Goal: Information Seeking & Learning: Learn about a topic

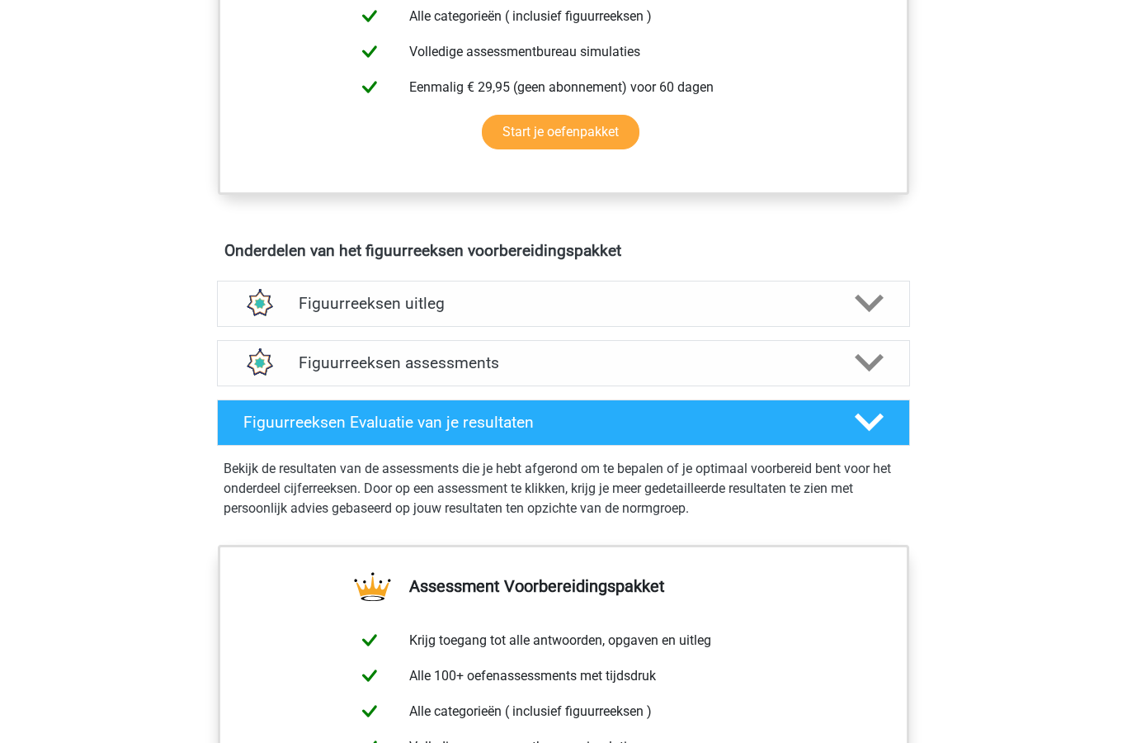
click at [317, 298] on h4 "Figuurreeksen uitleg" at bounding box center [564, 304] width 530 height 19
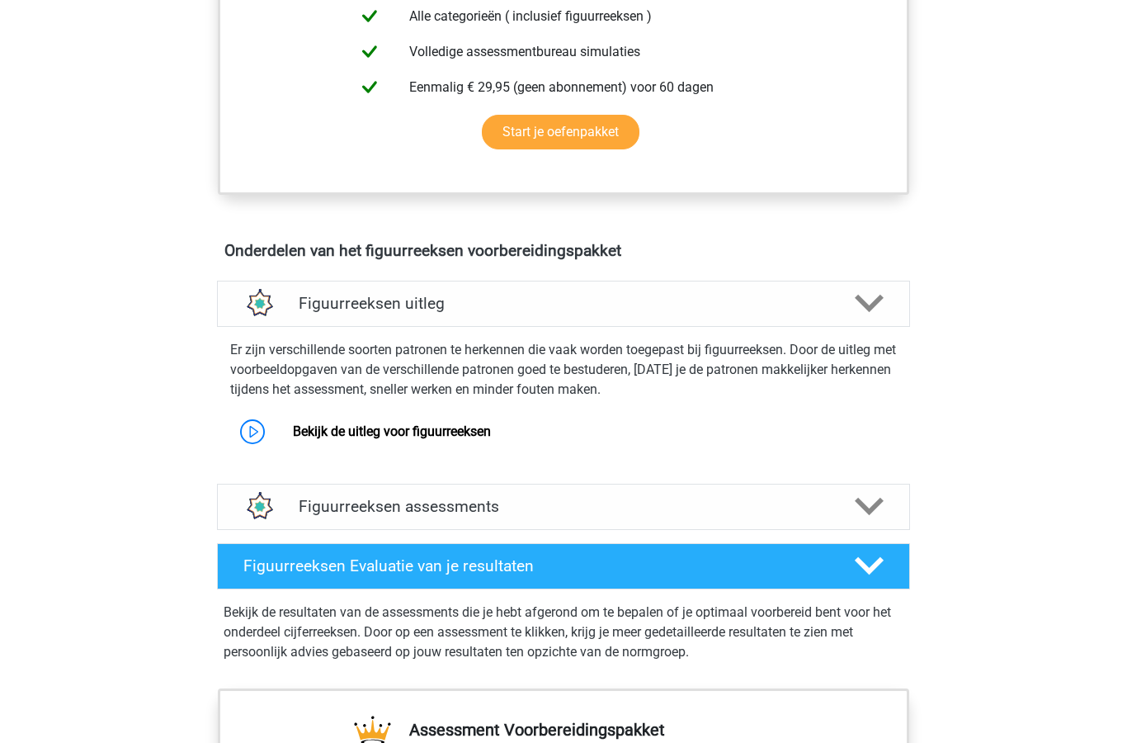
click at [491, 433] on link "Bekijk de uitleg voor figuurreeksen" at bounding box center [392, 431] width 198 height 16
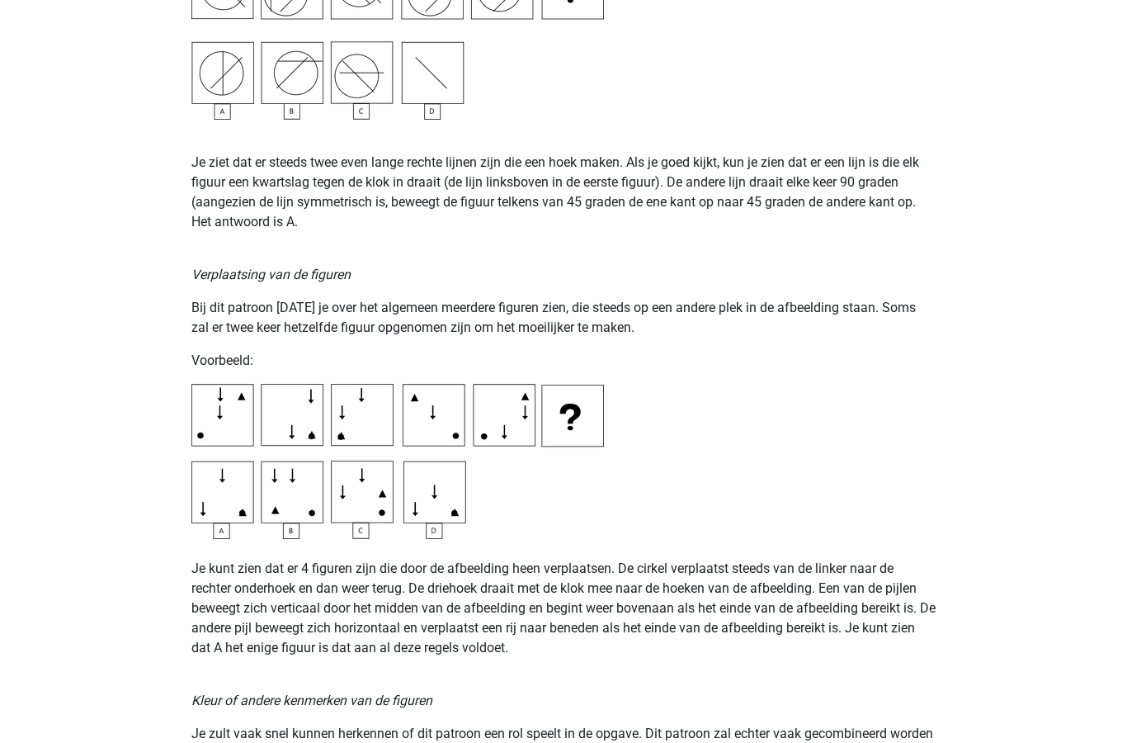
scroll to position [2273, 0]
click at [729, 610] on p "Je kunt zien dat er 4 figuren zijn die door de afbeelding heen verplaatsen. De …" at bounding box center [563, 597] width 744 height 119
click at [779, 608] on p "Je kunt zien dat er 4 figuren zijn die door de afbeelding heen verplaatsen. De …" at bounding box center [563, 597] width 744 height 119
click at [439, 619] on p "Je kunt zien dat er 4 figuren zijn die door de afbeelding heen verplaatsen. De …" at bounding box center [563, 597] width 744 height 119
click at [470, 634] on p "Je kunt zien dat er 4 figuren zijn die door de afbeelding heen verplaatsen. De …" at bounding box center [563, 597] width 744 height 119
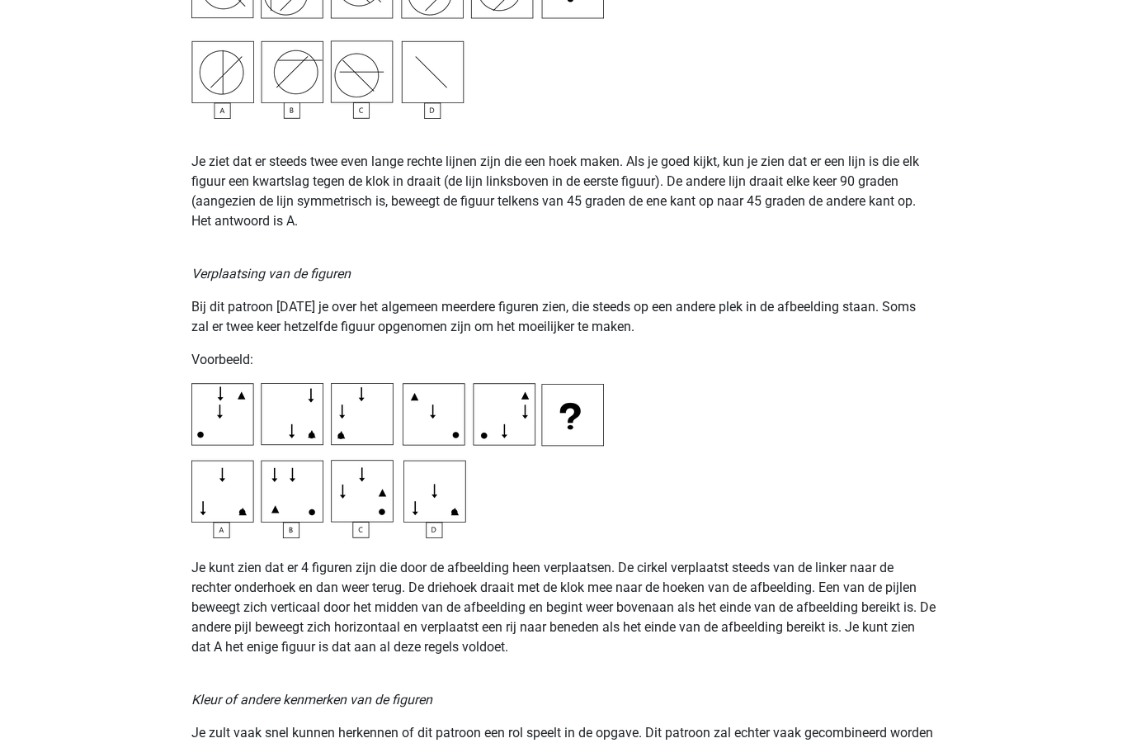
click at [557, 634] on p "Je kunt zien dat er 4 figuren zijn die door de afbeelding heen verplaatsen. De …" at bounding box center [563, 597] width 744 height 119
click at [847, 653] on p "Je kunt zien dat er 4 figuren zijn die door de afbeelding heen verplaatsen. De …" at bounding box center [563, 597] width 744 height 119
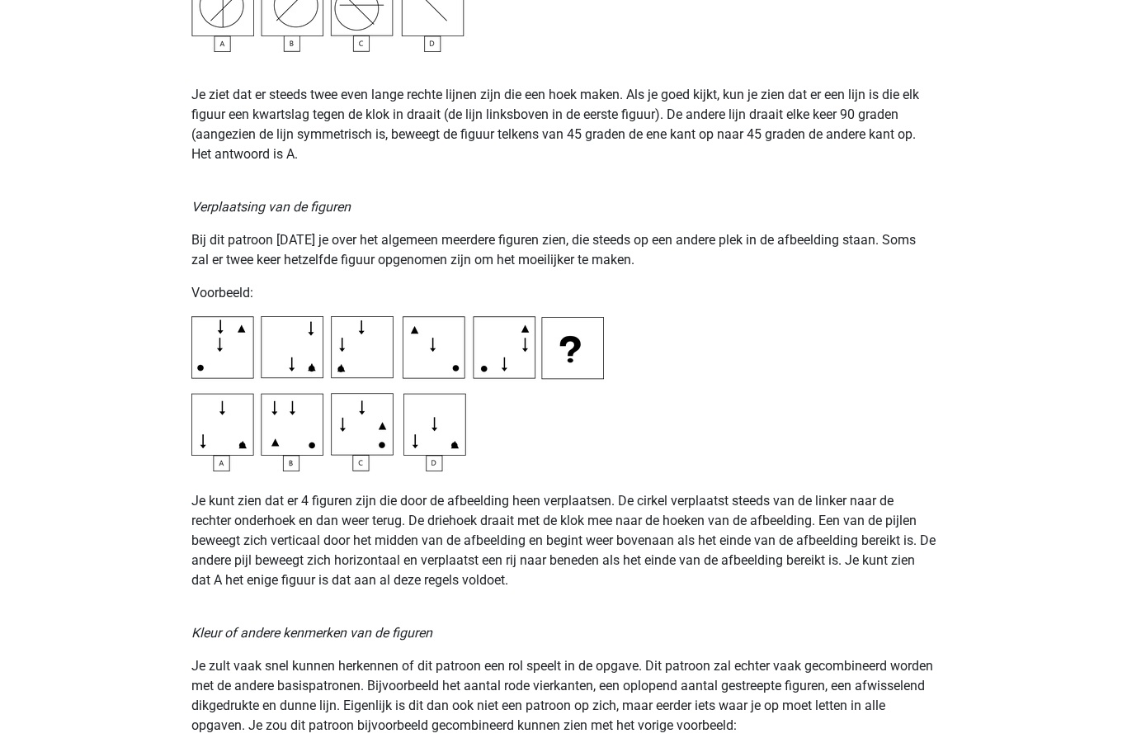
scroll to position [2341, 0]
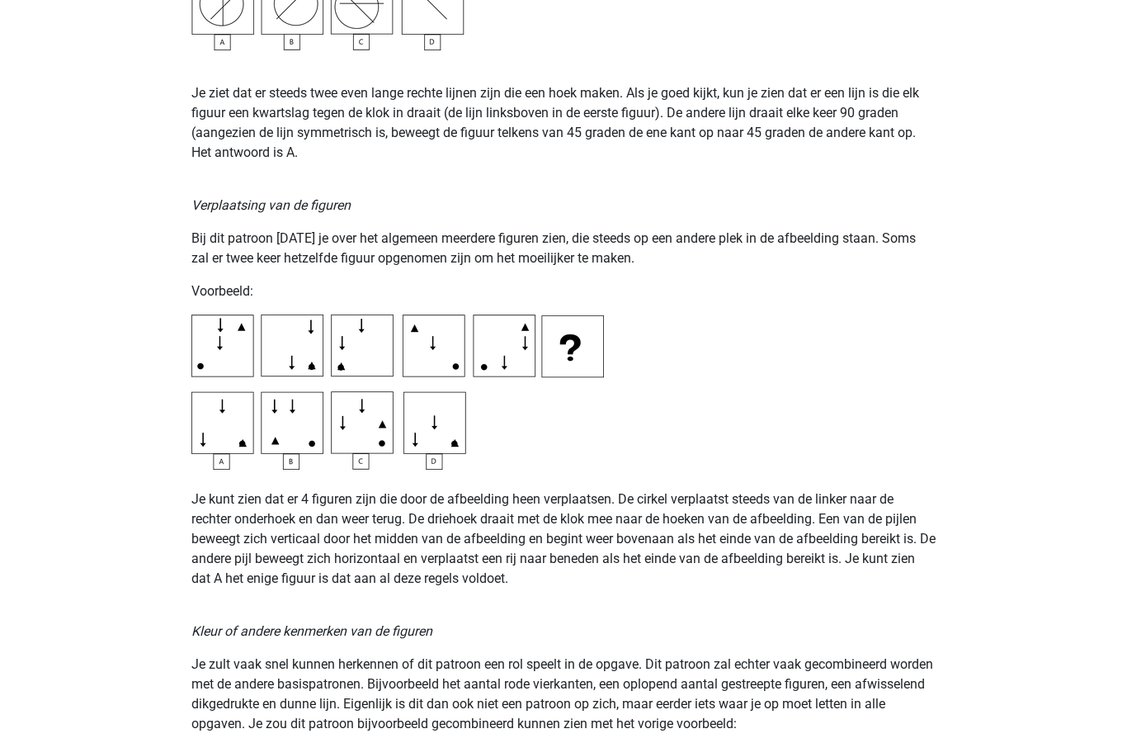
click at [677, 335] on div "Op deze pagina behandelen we de meest voorkomende patronen voor figuurreeksen .…" at bounding box center [564, 426] width 784 height 5302
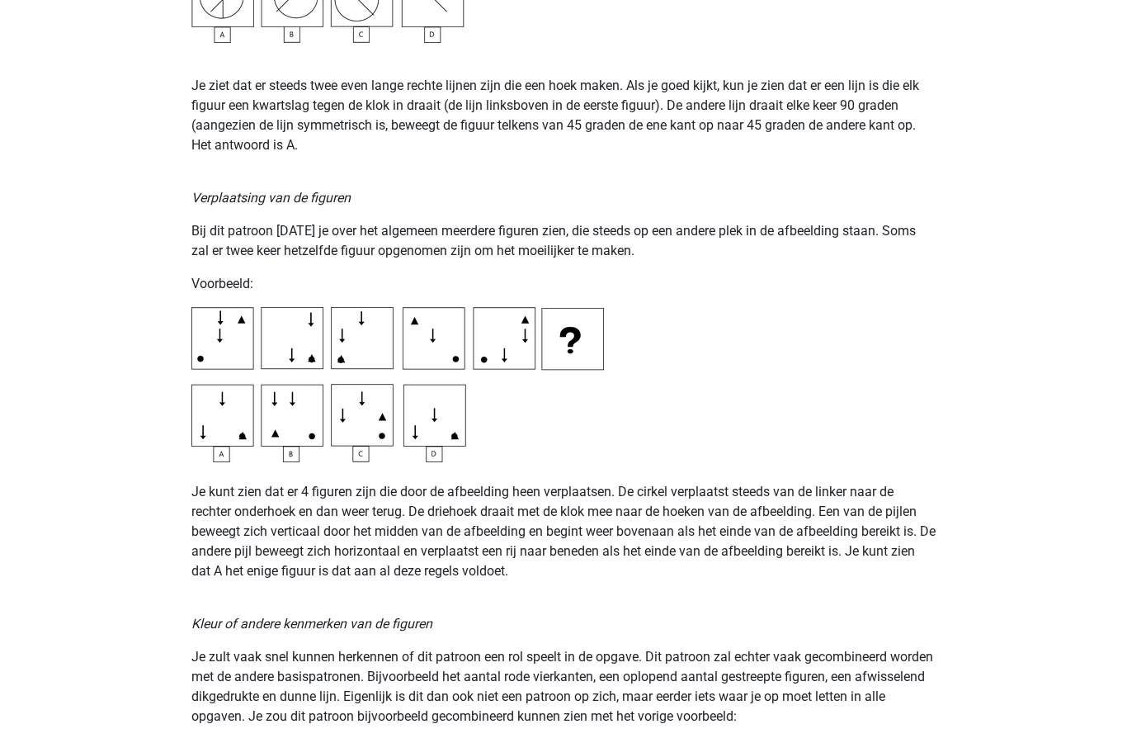
scroll to position [2347, 0]
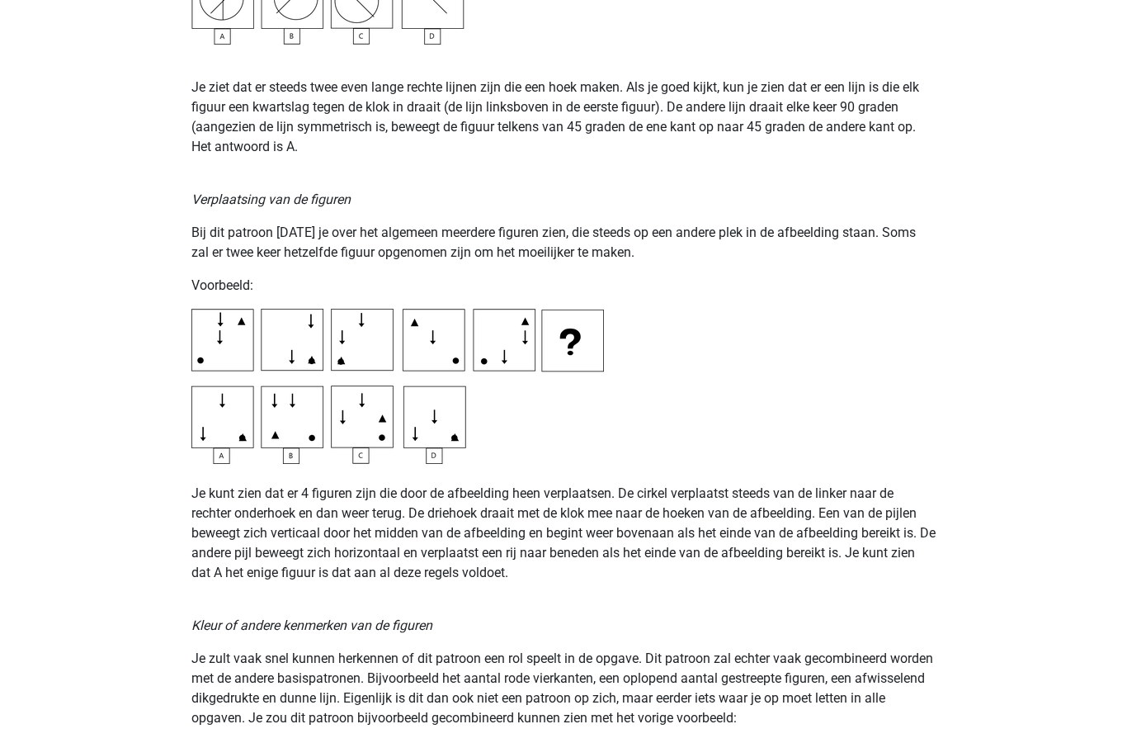
click at [742, 582] on p "Je kunt zien dat er 4 figuren zijn die door de afbeelding heen verplaatsen. De …" at bounding box center [563, 524] width 744 height 119
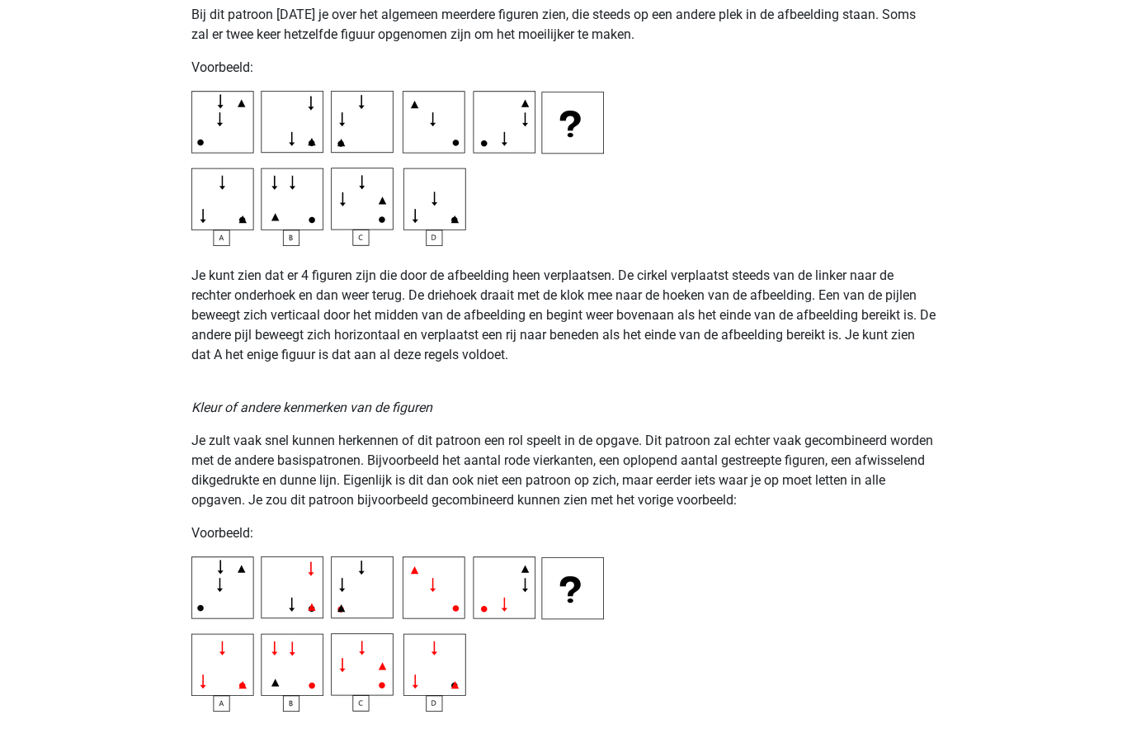
scroll to position [2575, 0]
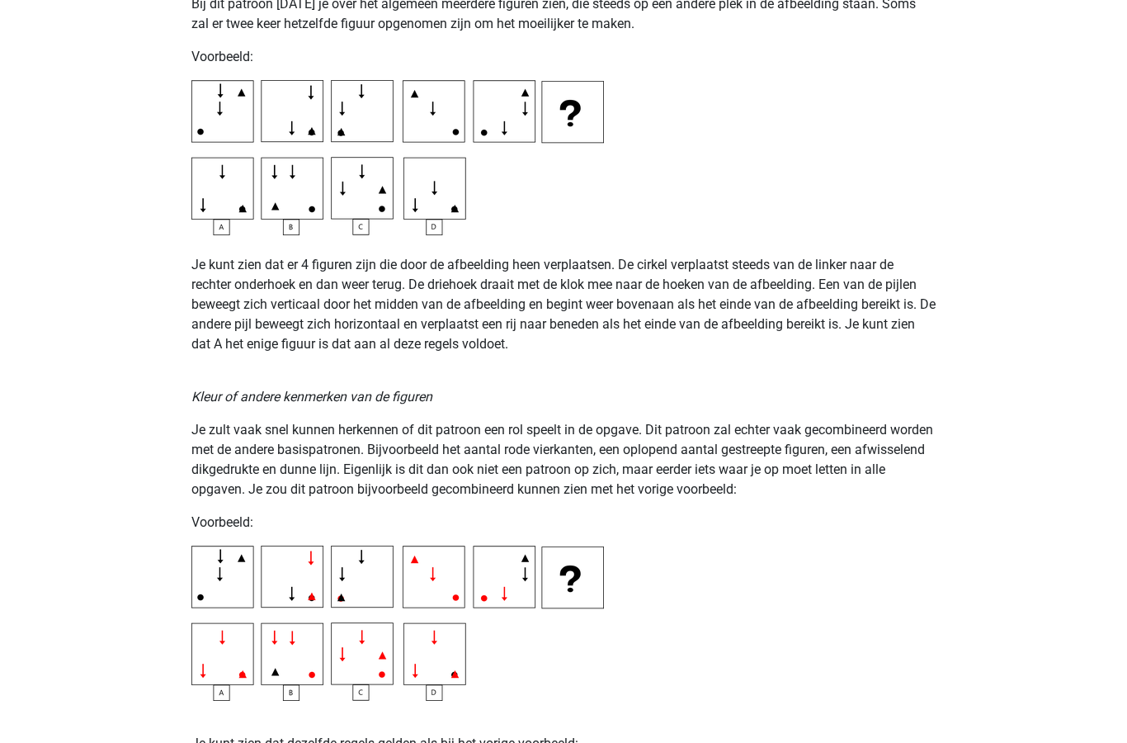
click at [634, 488] on p "Je zult vaak snel kunnen herkennen of dit patroon een rol speelt in de opgave. …" at bounding box center [563, 460] width 744 height 79
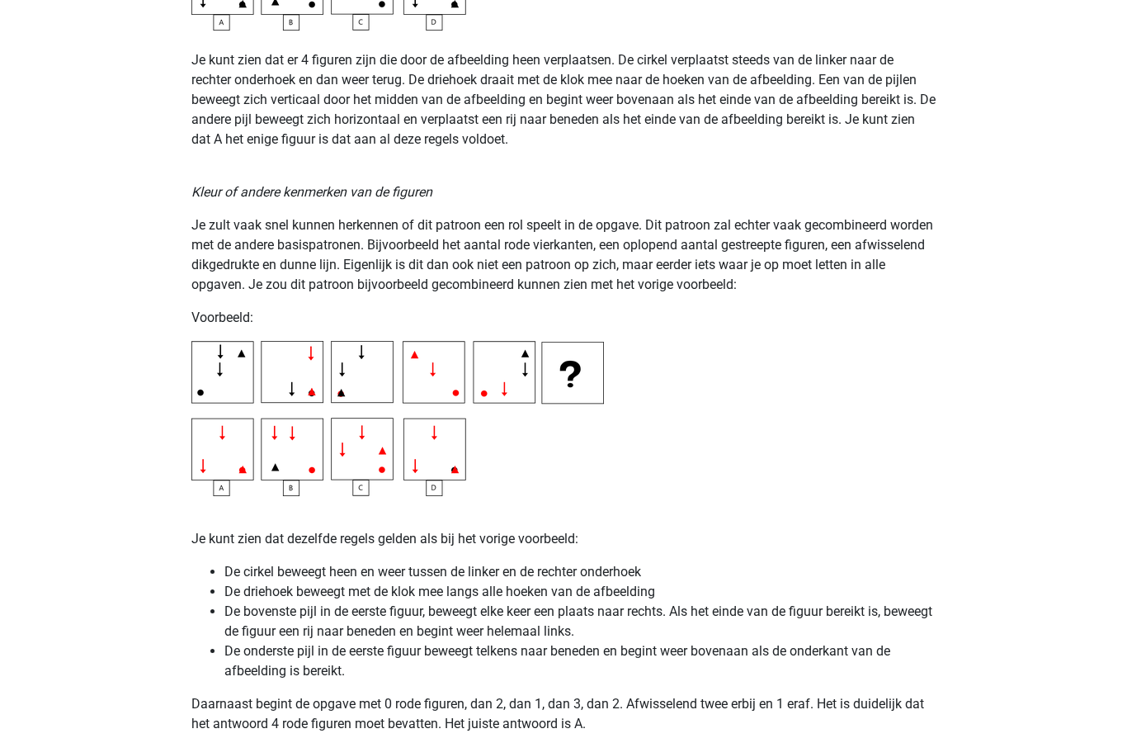
scroll to position [2781, 0]
click at [597, 636] on li "De bovenste pijl in de eerste figuur, beweegt elke keer een plaats naar rechts.…" at bounding box center [579, 622] width 711 height 40
click at [626, 634] on li "De bovenste pijl in de eerste figuur, beweegt elke keer een plaats naar rechts.…" at bounding box center [579, 622] width 711 height 40
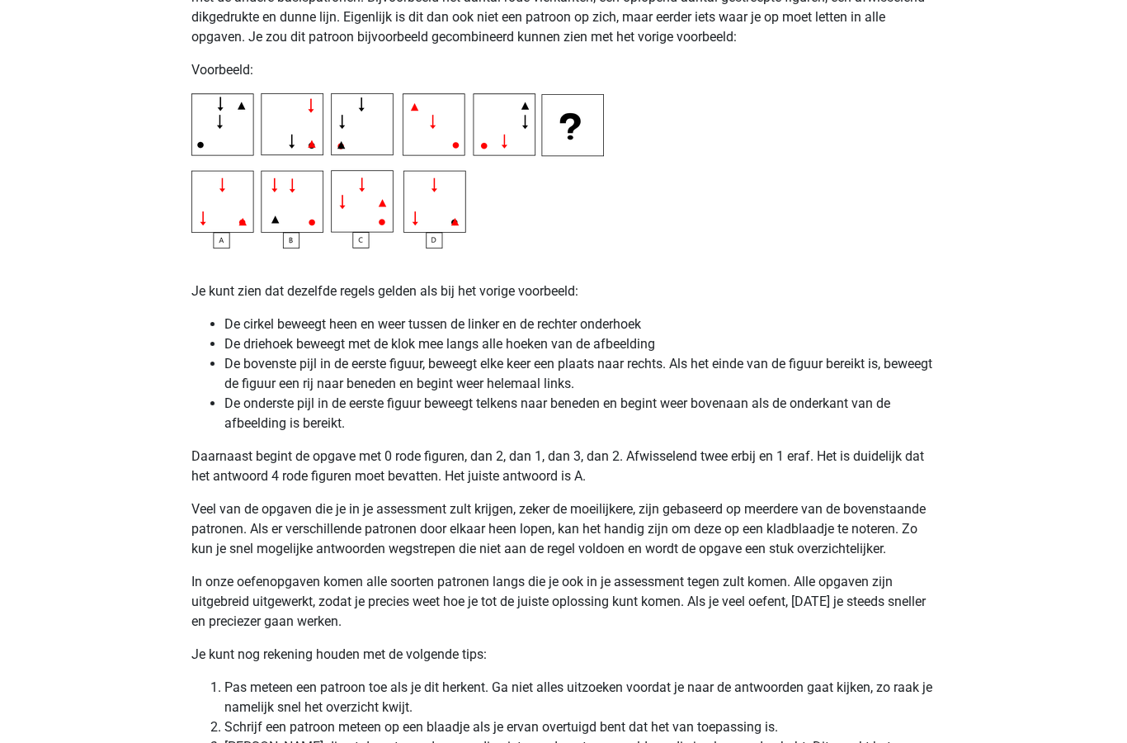
scroll to position [3030, 0]
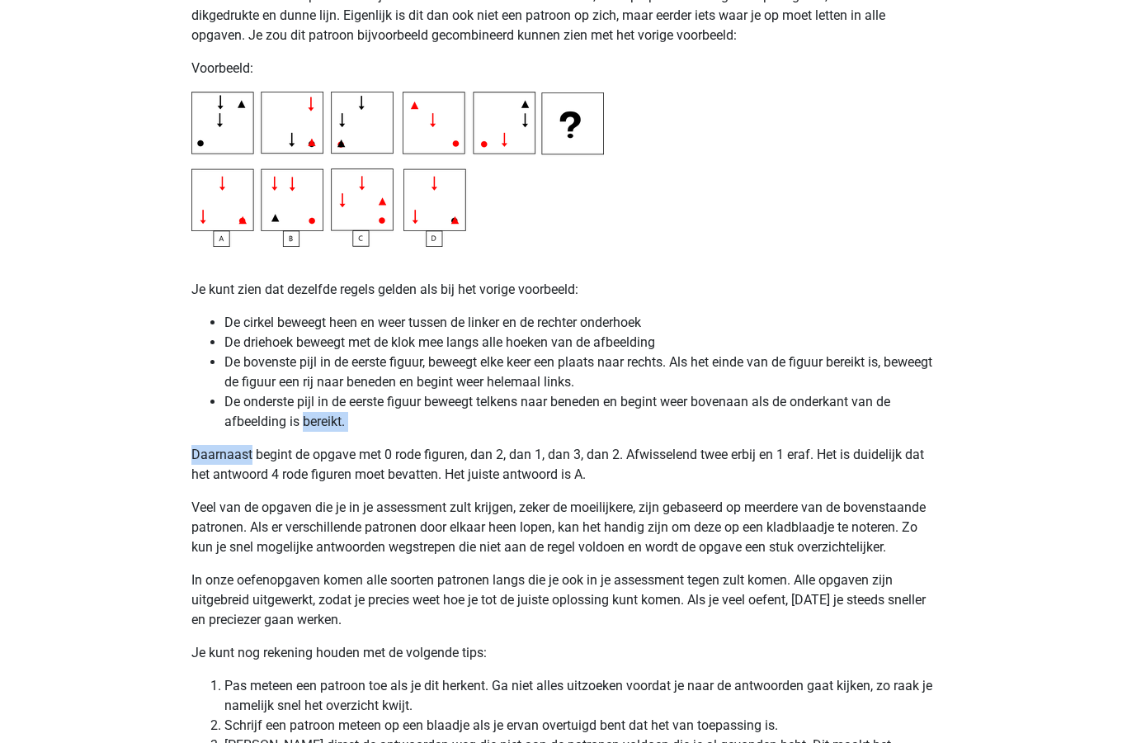
click at [258, 517] on p "Veel van de opgaven die je in je assessment zult krijgen, zeker de moeilijkere,…" at bounding box center [563, 527] width 744 height 59
click at [758, 482] on p "Daarnaast begint de opgave met 0 rode figuren, dan 2, dan 1, dan 3, dan 2. Afwi…" at bounding box center [563, 465] width 744 height 40
click at [442, 498] on p "Veel van de opgaven die je in je assessment zult krijgen, zeker de moeilijkere,…" at bounding box center [563, 527] width 744 height 59
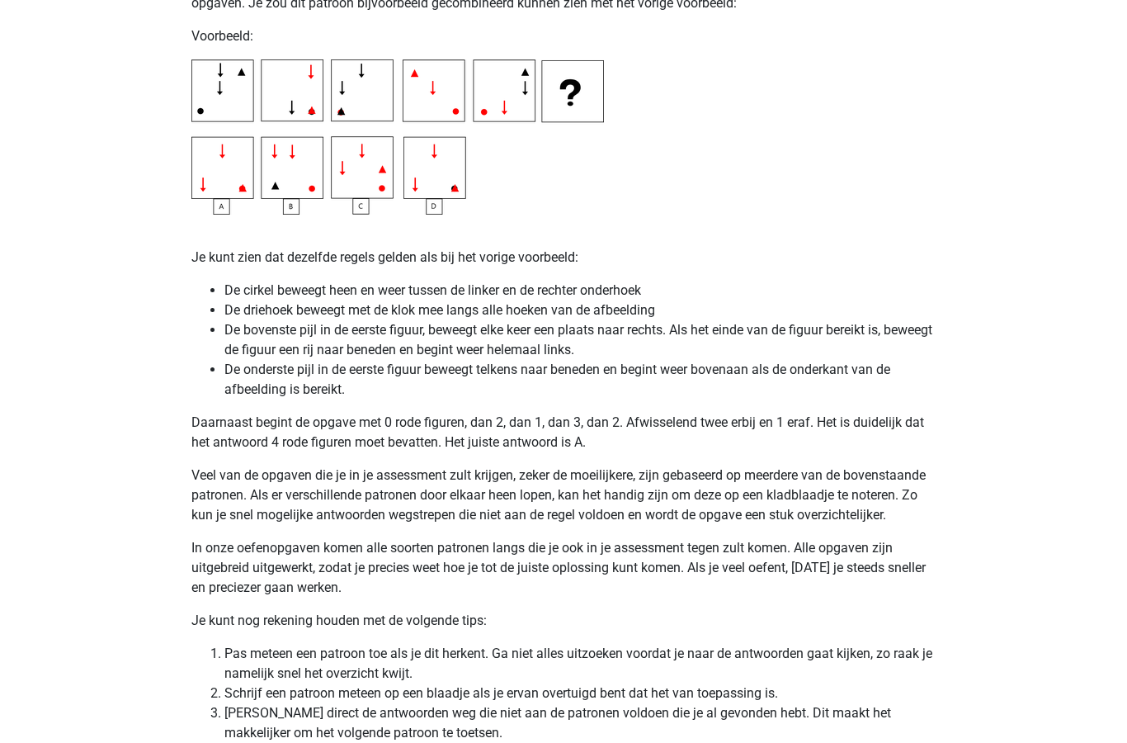
scroll to position [3051, 0]
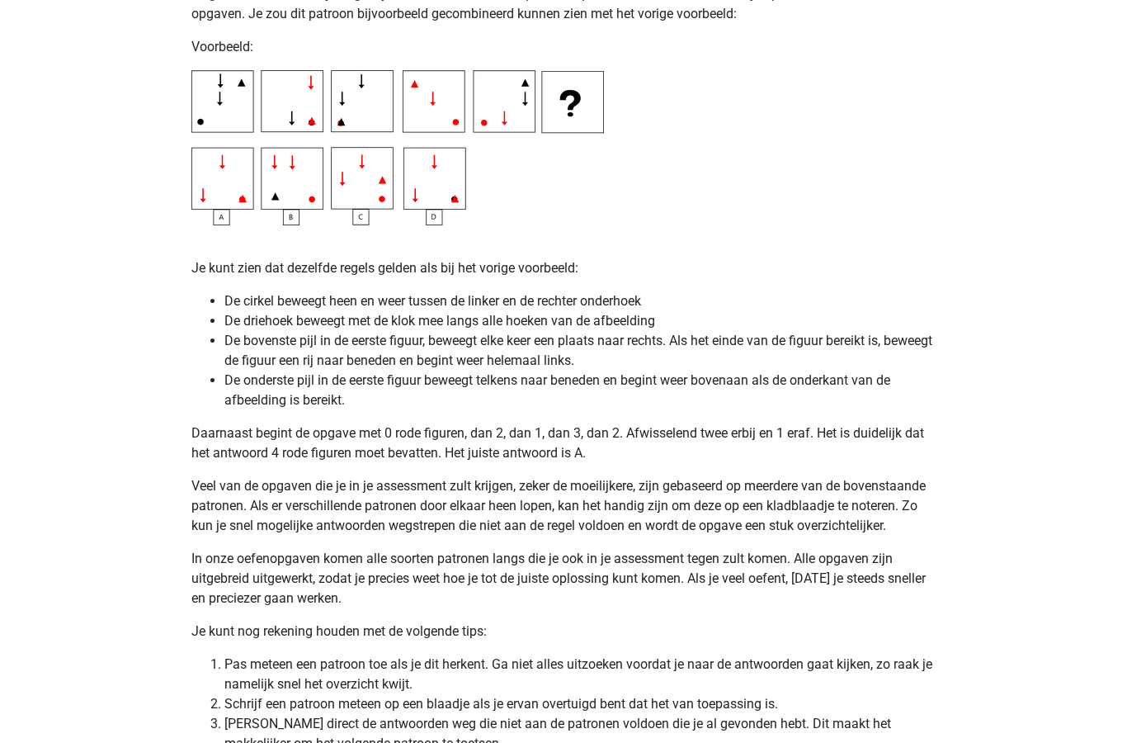
click at [738, 535] on p "Veel van de opgaven die je in je assessment zult krijgen, zeker de moeilijkere,…" at bounding box center [563, 506] width 744 height 59
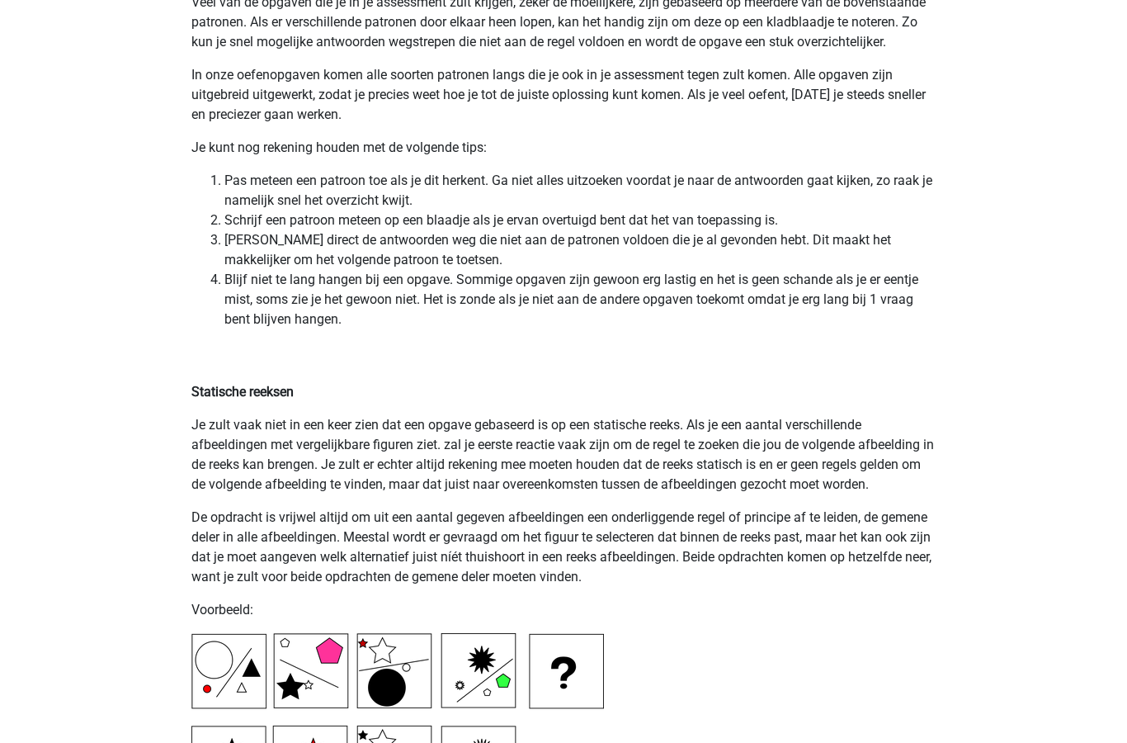
scroll to position [3541, 0]
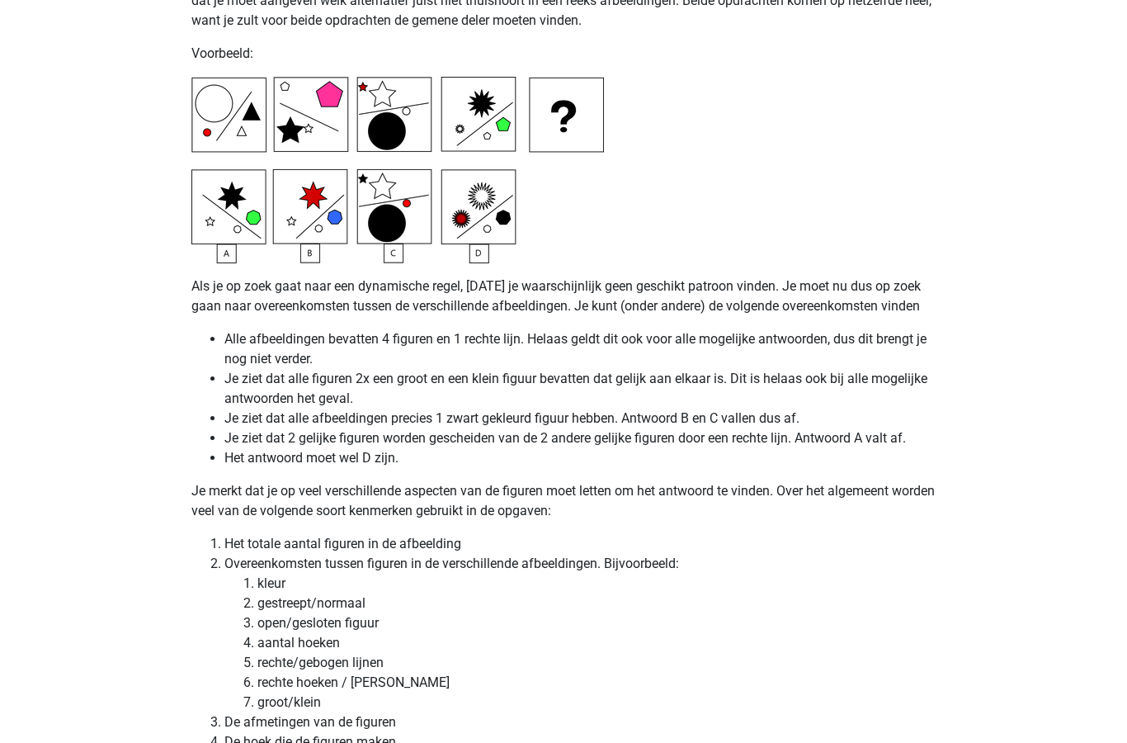
scroll to position [4091, 0]
click at [509, 503] on p "Je merkt dat je op veel verschillende aspecten van de figuren moet letten om he…" at bounding box center [563, 501] width 744 height 40
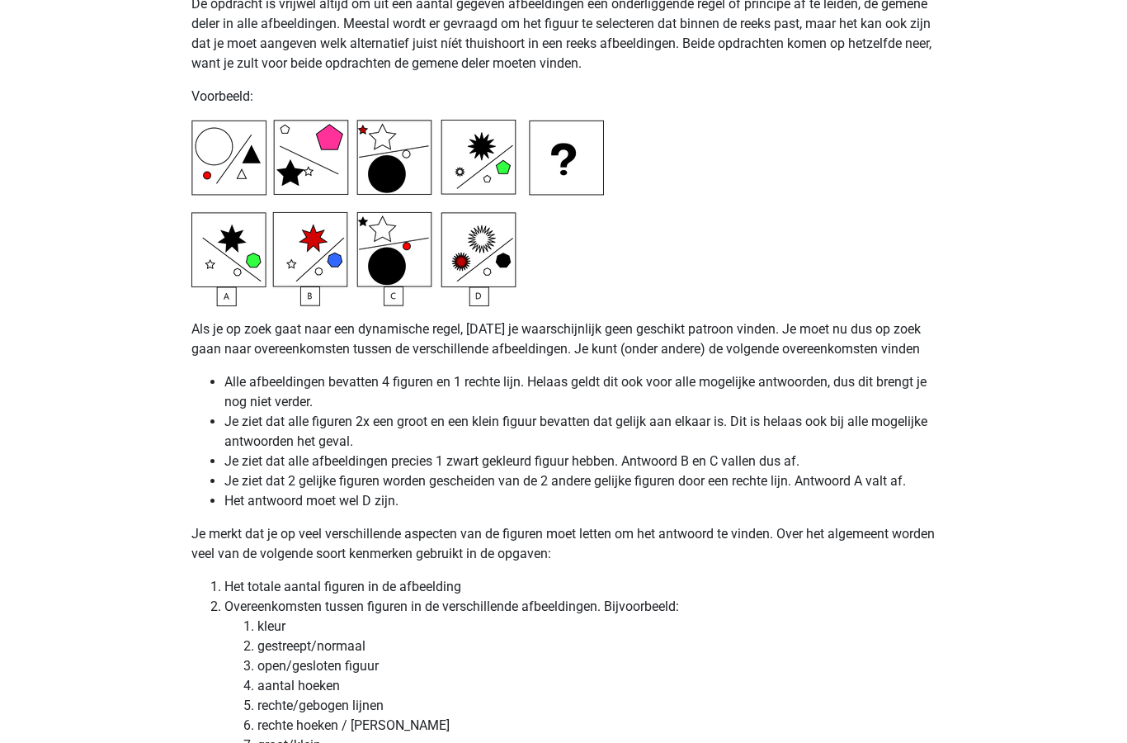
scroll to position [4064, 0]
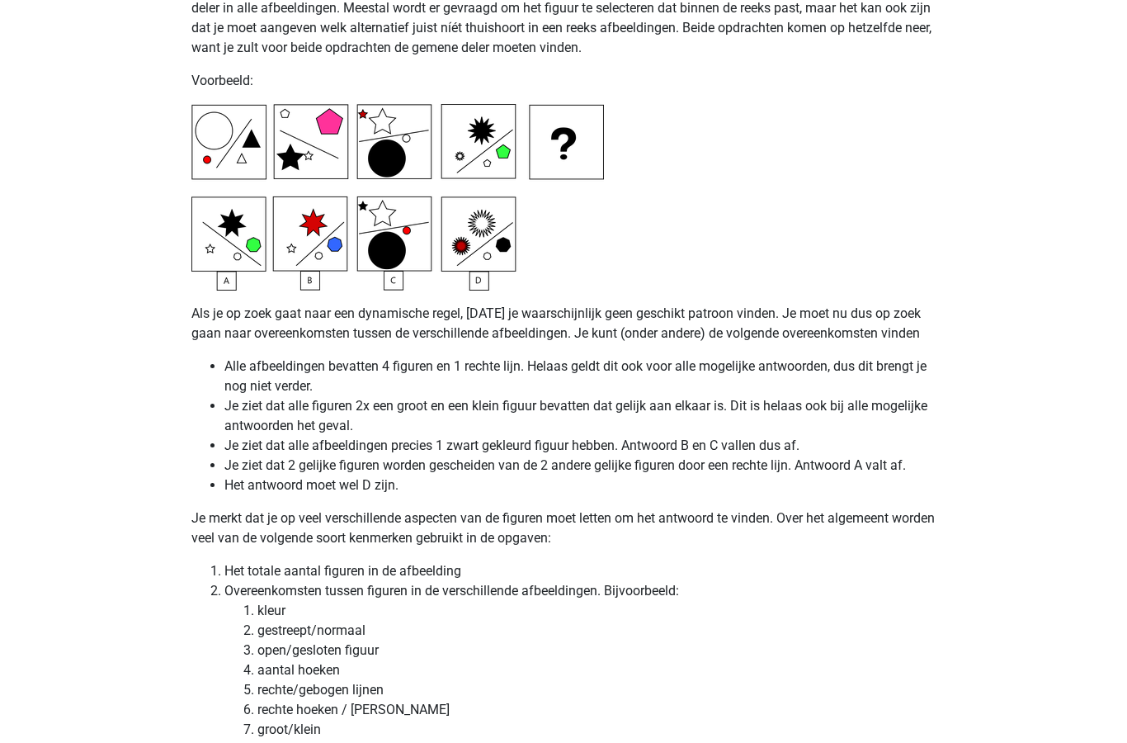
click at [412, 435] on li "Je ziet dat alle figuren 2x een groot en een klein figuur bevatten dat gelijk a…" at bounding box center [579, 416] width 711 height 40
